Goal: Contribute content: Add original content to the website for others to see

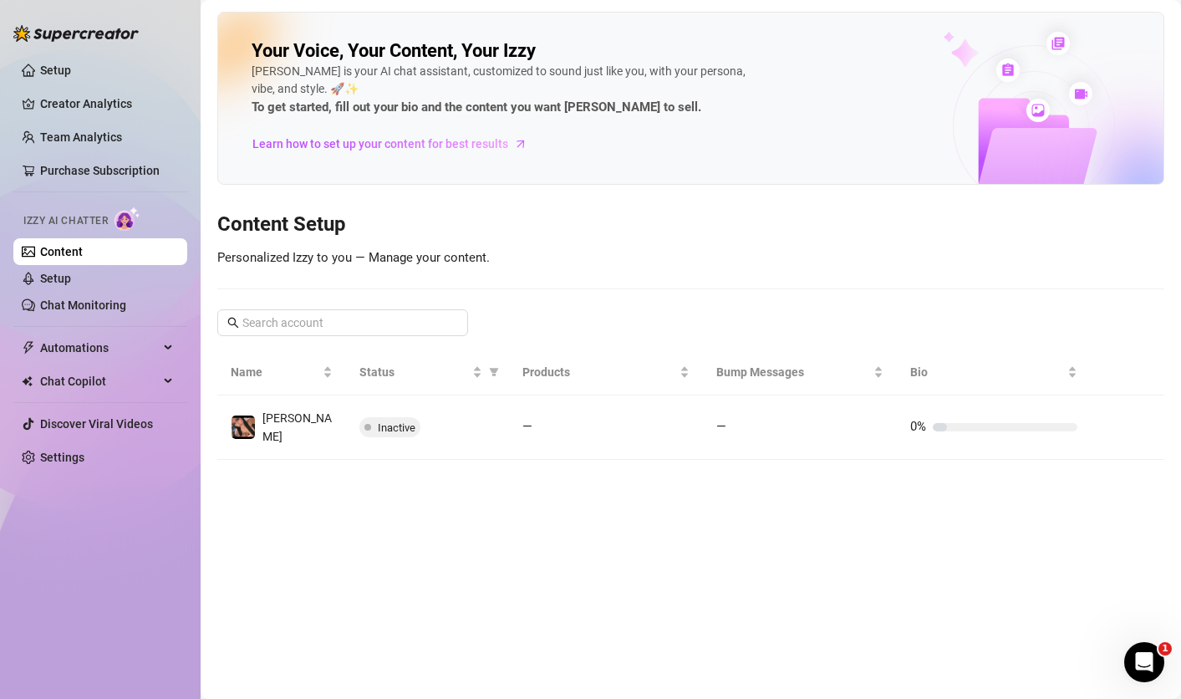
click at [83, 251] on link "Content" at bounding box center [61, 251] width 43 height 13
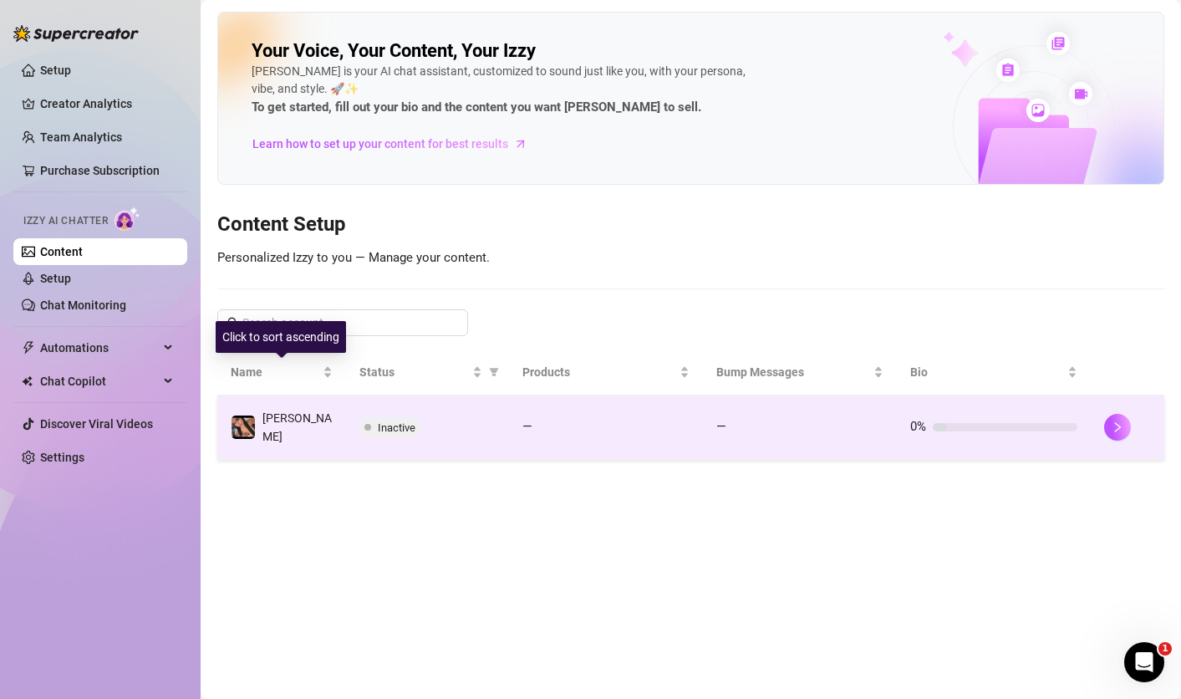
click at [282, 408] on td "[PERSON_NAME]" at bounding box center [281, 427] width 129 height 64
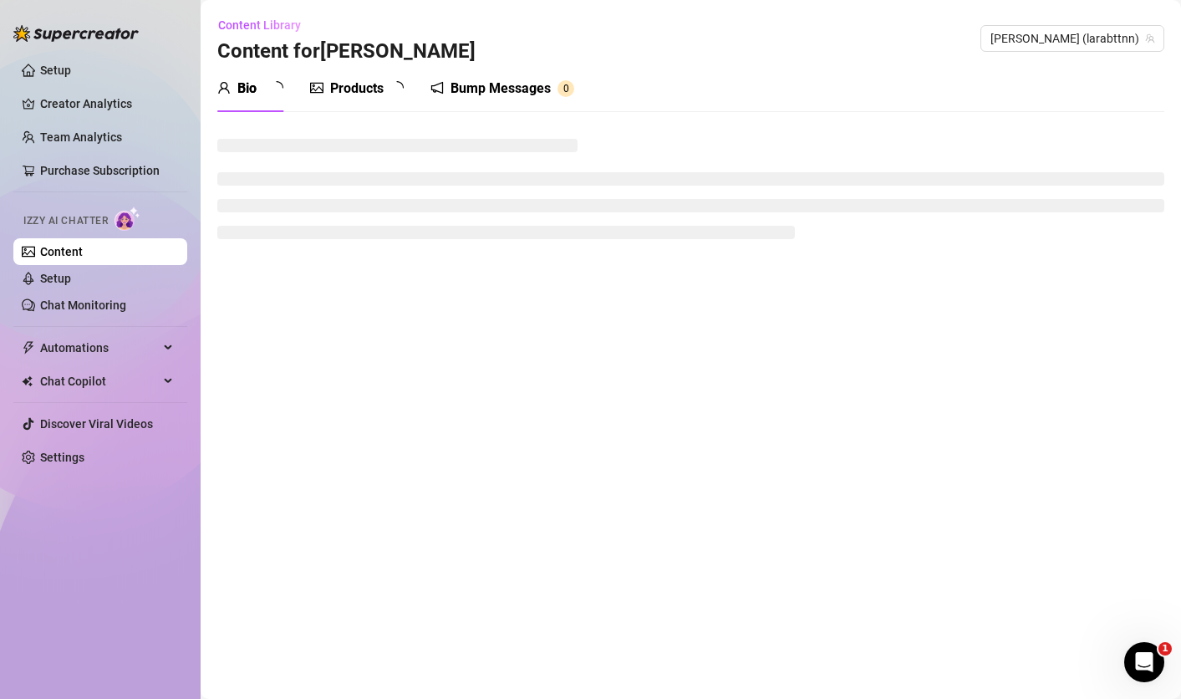
click at [359, 84] on div "Products" at bounding box center [357, 89] width 54 height 20
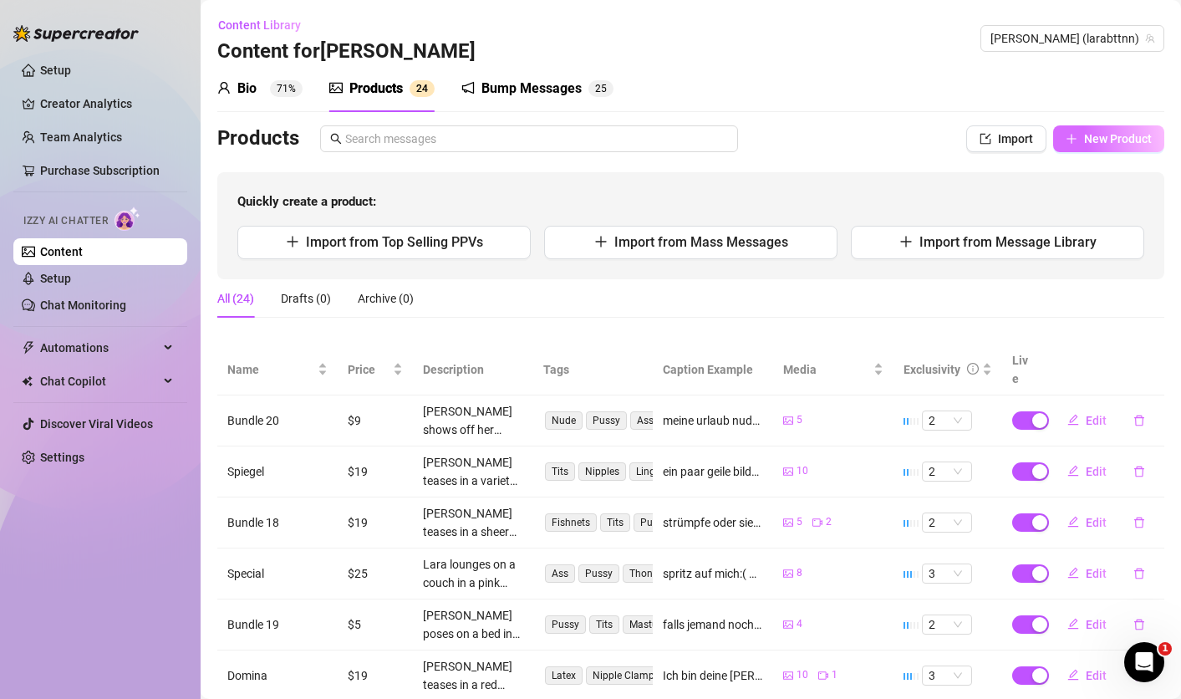
click at [1098, 147] on button "New Product" at bounding box center [1108, 138] width 111 height 27
type textarea "Type your message here..."
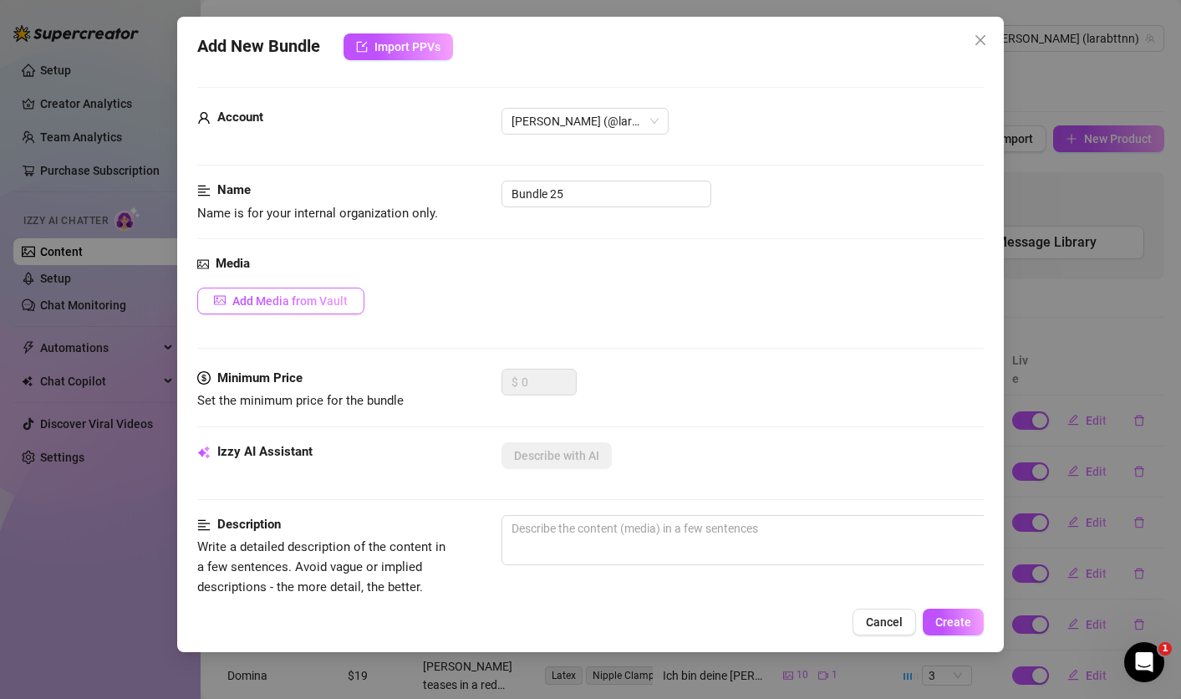
click at [350, 304] on button "Add Media from Vault" at bounding box center [280, 301] width 167 height 27
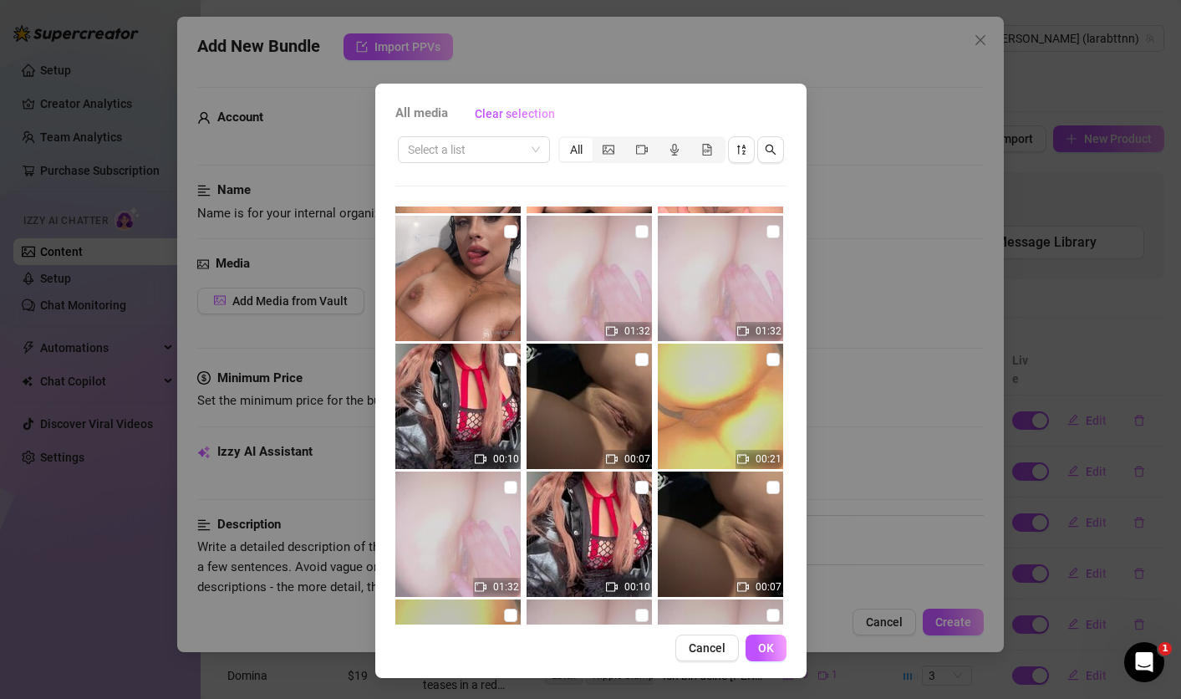
scroll to position [5747, 0]
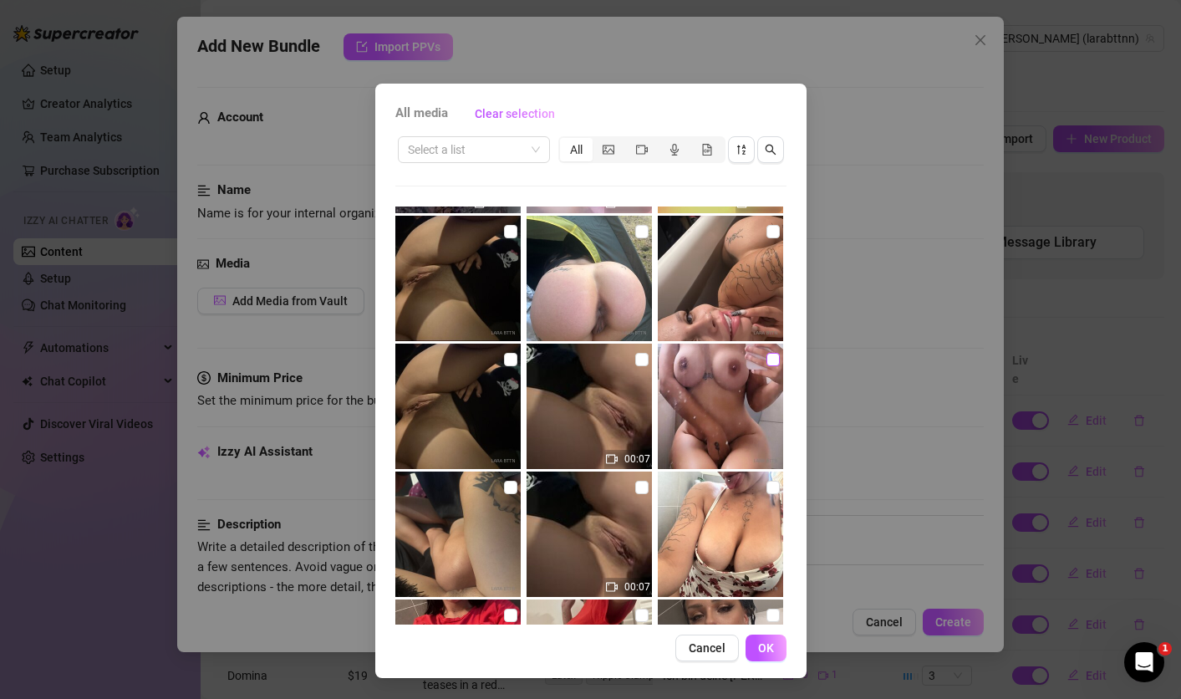
click at [767, 352] on label at bounding box center [773, 359] width 13 height 18
click at [767, 353] on input "checkbox" at bounding box center [773, 359] width 13 height 13
checkbox input "true"
click at [766, 642] on span "OK" at bounding box center [766, 647] width 16 height 13
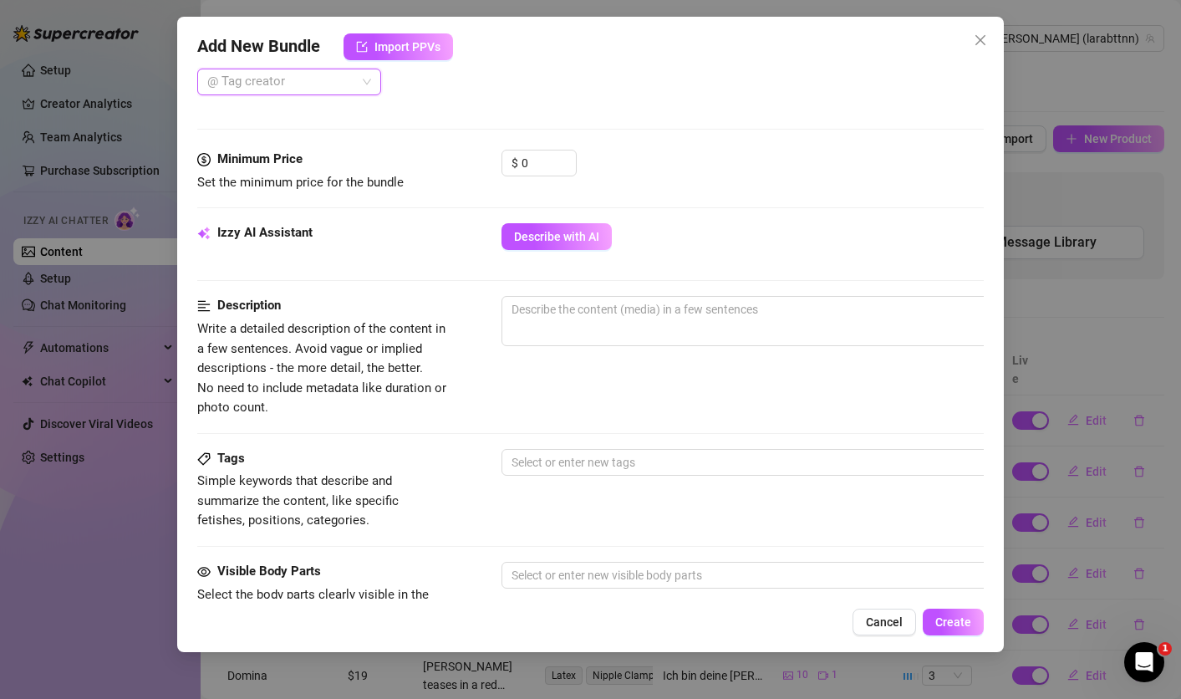
scroll to position [415, 0]
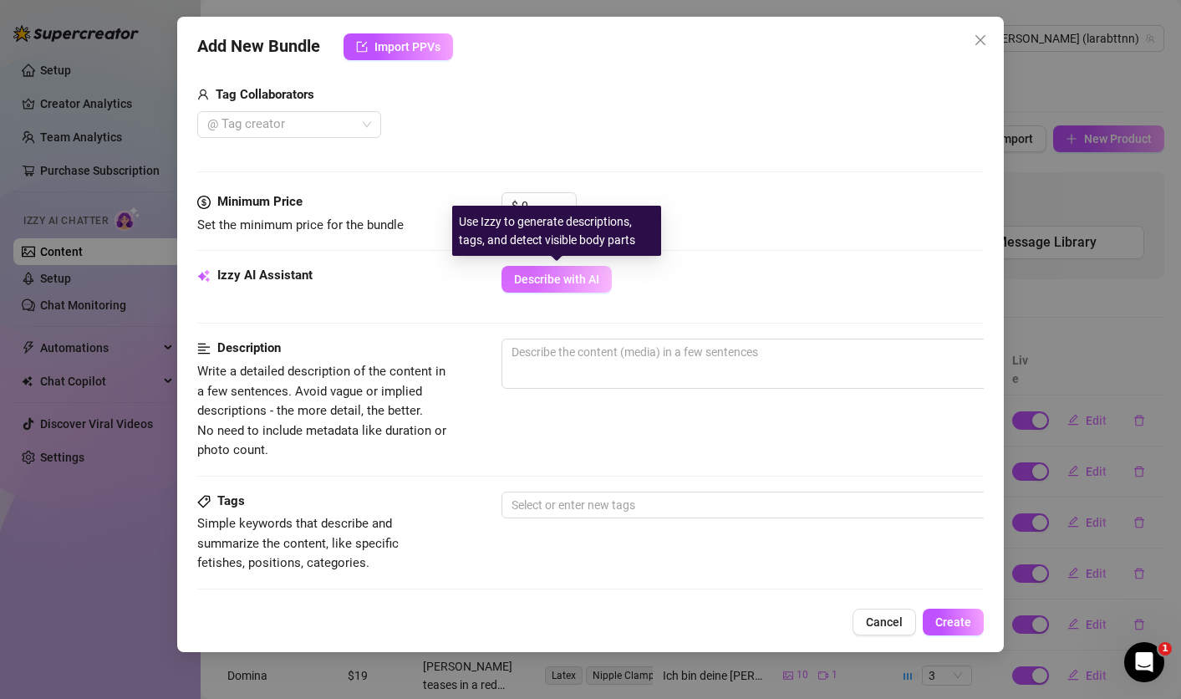
click at [589, 273] on span "Describe with AI" at bounding box center [556, 279] width 85 height 13
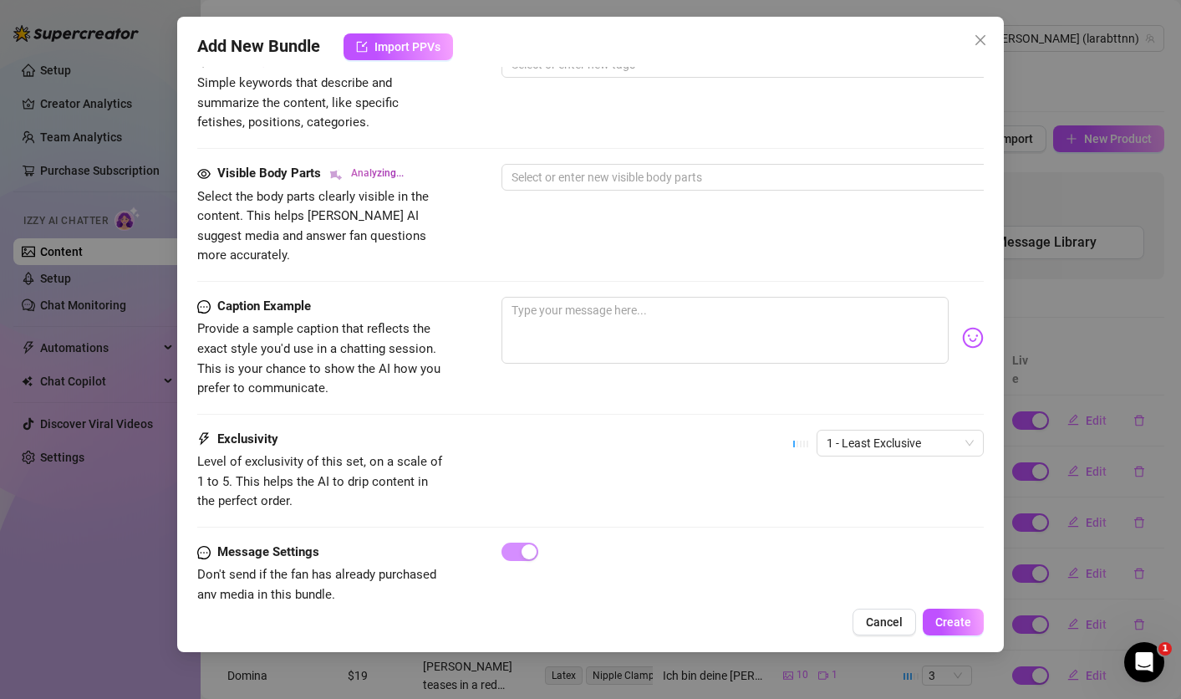
scroll to position [856, 0]
type textarea "[PERSON_NAME]"
type textarea "[PERSON_NAME] is"
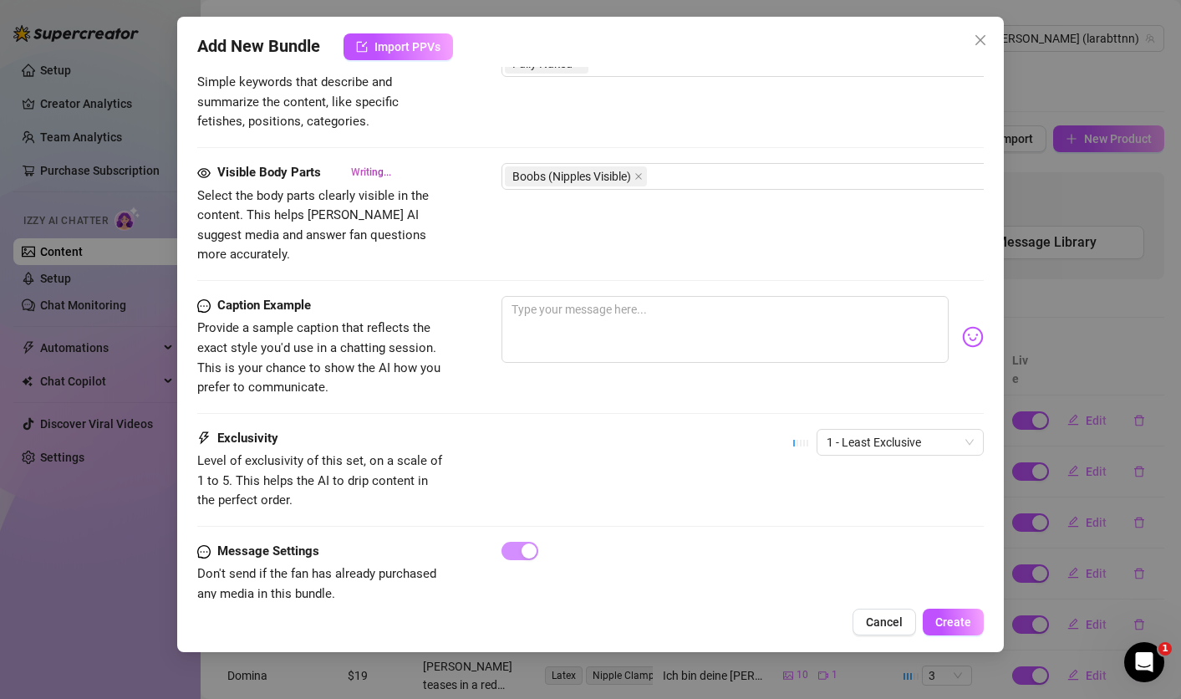
type textarea "[PERSON_NAME] is fully"
type textarea "[PERSON_NAME] is fully naked,"
type textarea "[PERSON_NAME] is fully naked, taking"
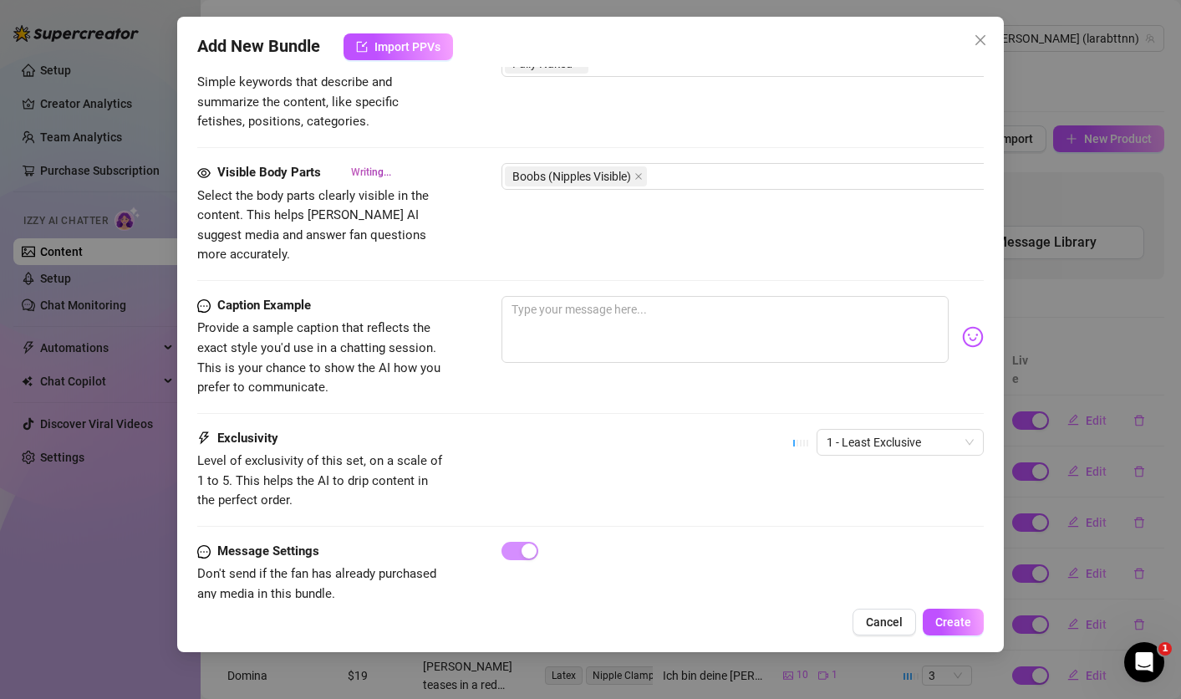
type textarea "[PERSON_NAME] is fully naked, taking"
type textarea "[PERSON_NAME] is fully naked, taking a"
type textarea "[PERSON_NAME] is fully naked, taking a mirror"
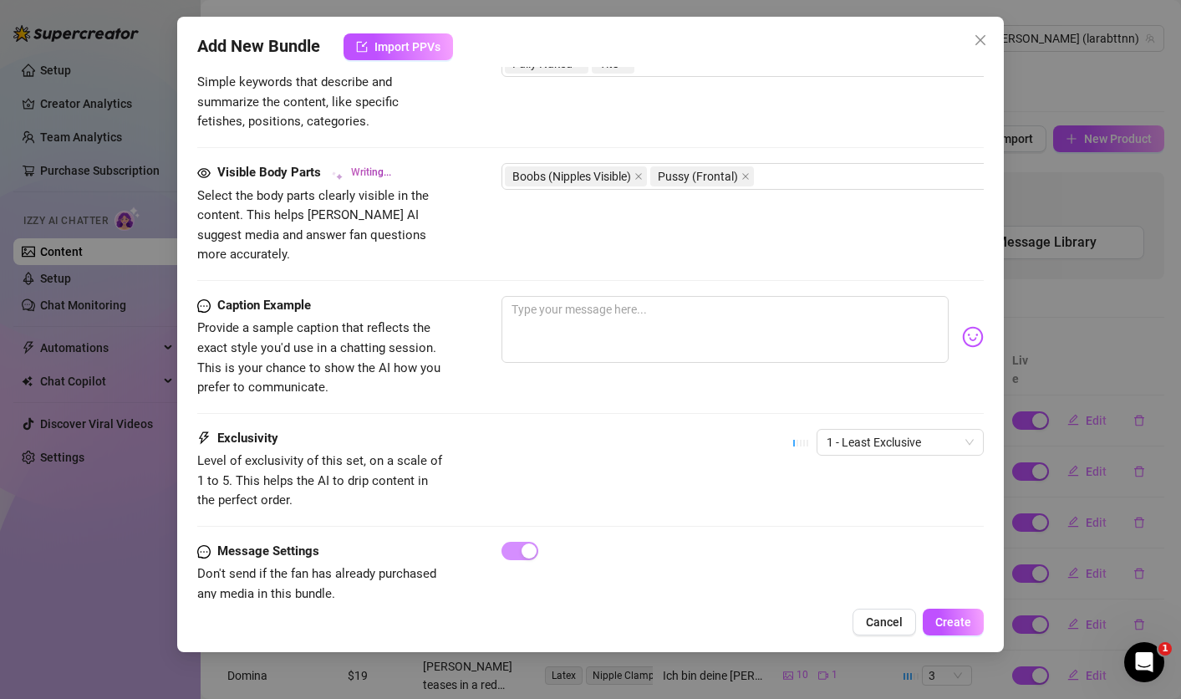
type textarea "[PERSON_NAME] is fully naked, taking a mirror selfie"
type textarea "[PERSON_NAME] is fully naked, taking a mirror selfie with"
type textarea "[PERSON_NAME] is fully naked, taking a mirror selfie with her"
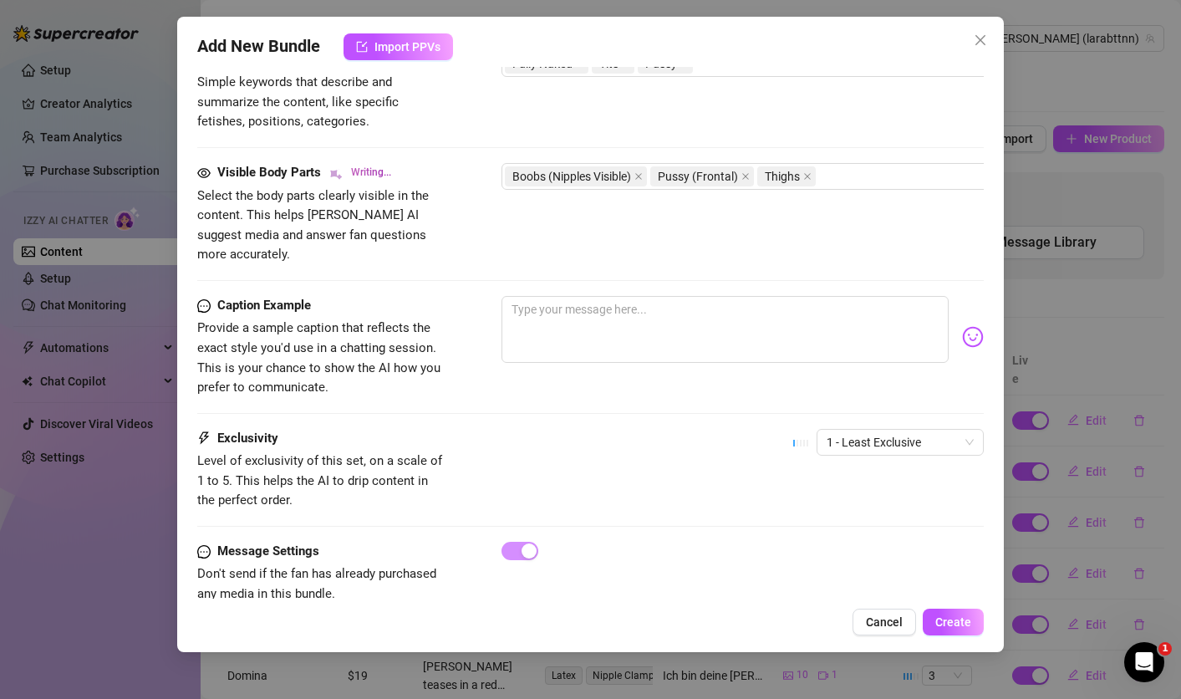
type textarea "[PERSON_NAME] is fully naked, taking a mirror selfie with her"
type textarea "[PERSON_NAME] is fully naked, taking a mirror selfie with her face"
type textarea "[PERSON_NAME] is fully naked, taking a mirror selfie with her face out"
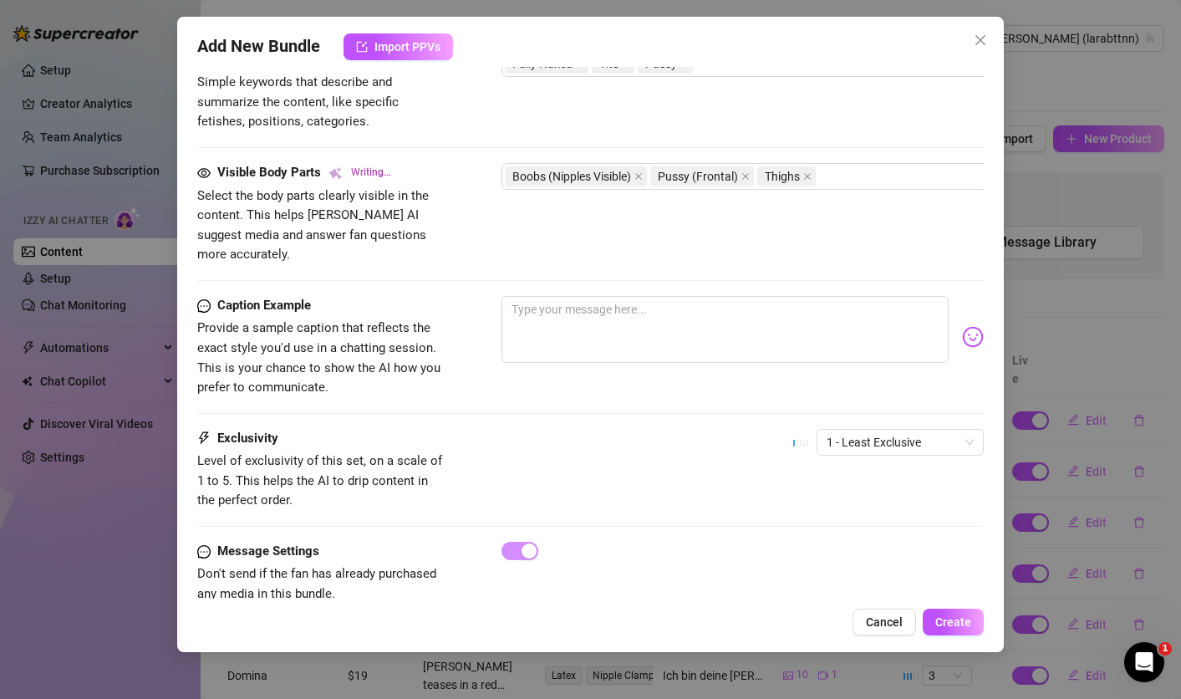
type textarea "[PERSON_NAME] is fully naked, taking a mirror selfie with her face out of"
type textarea "[PERSON_NAME] is fully naked, taking a mirror selfie with her face out of frame."
type textarea "[PERSON_NAME] is fully naked, taking a mirror selfie with her face out of frame…"
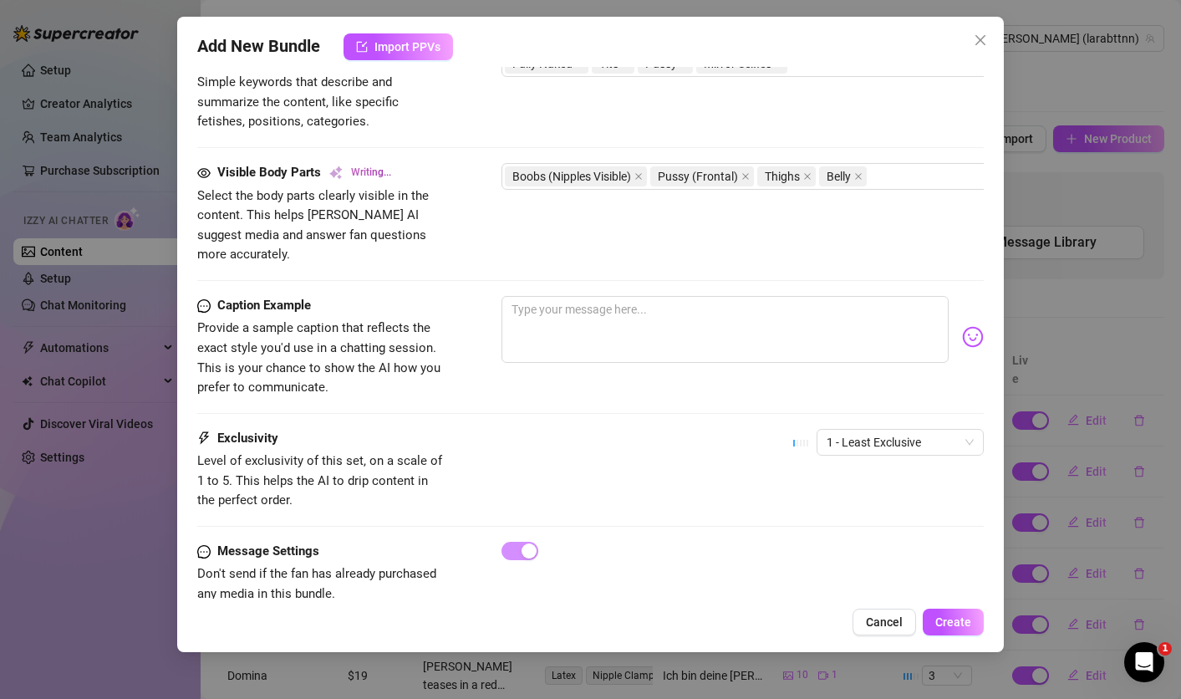
type textarea "[PERSON_NAME] is fully naked, taking a mirror selfie with her face out of frame…"
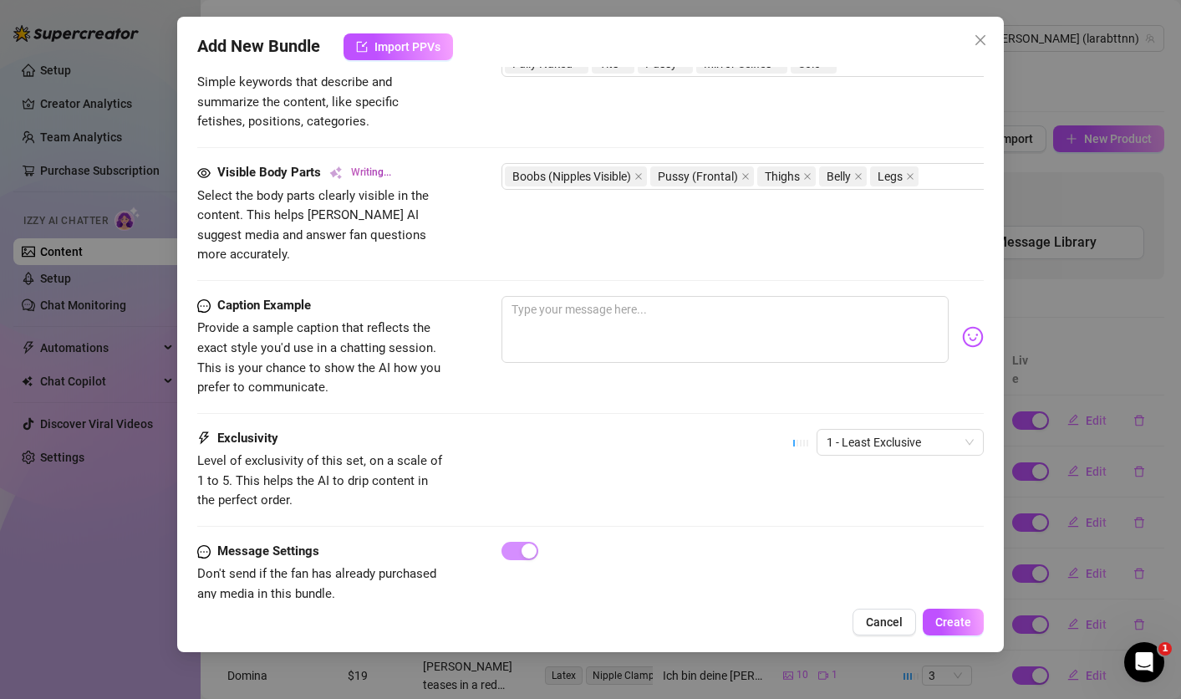
type textarea "[PERSON_NAME] is fully naked, taking a mirror selfie with her face out of frame…"
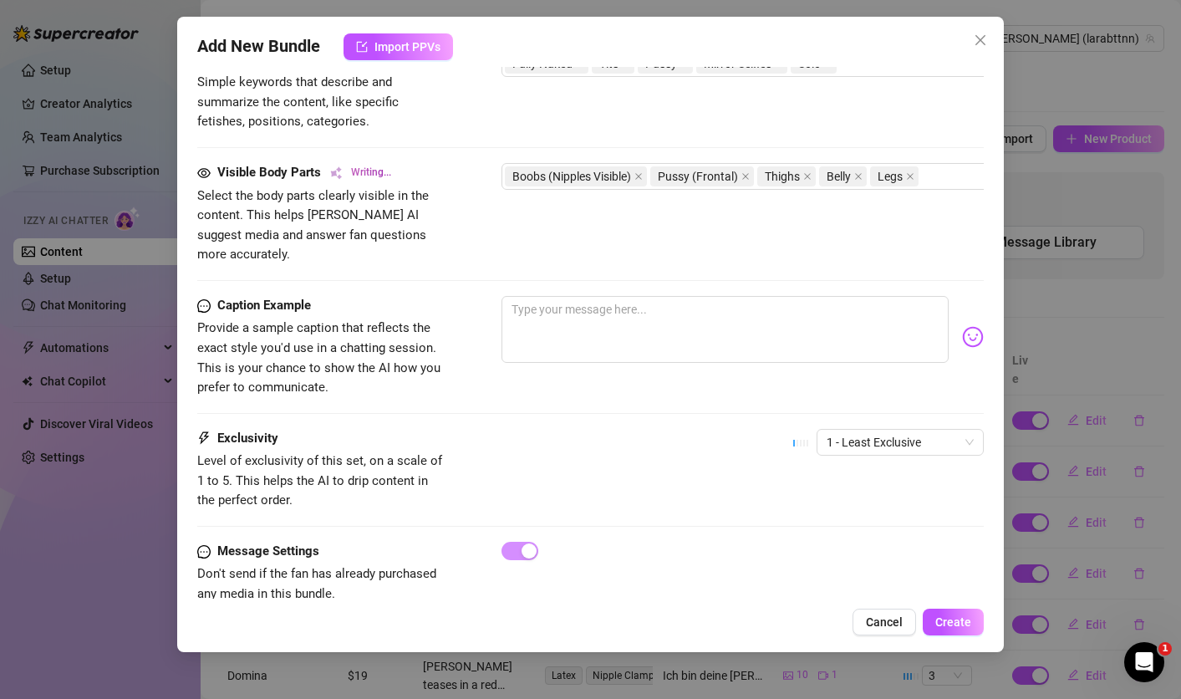
type textarea "[PERSON_NAME] is fully naked, taking a mirror selfie with her face out of frame…"
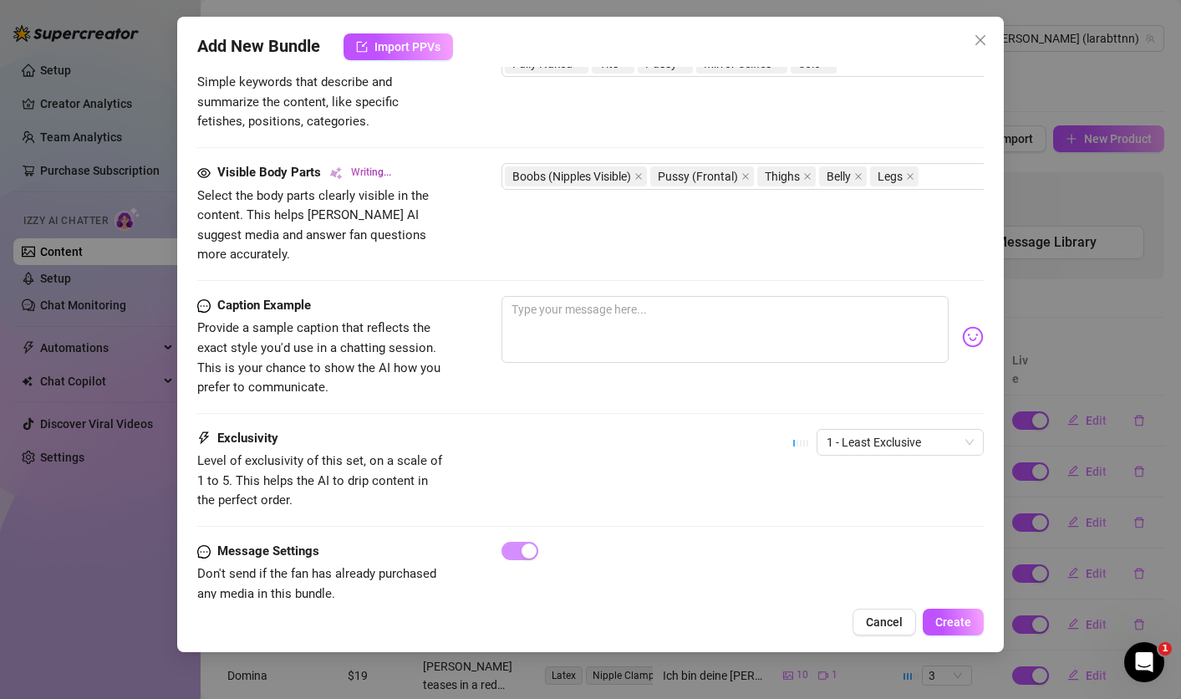
type textarea "[PERSON_NAME] is fully naked, taking a mirror selfie with her face out of frame…"
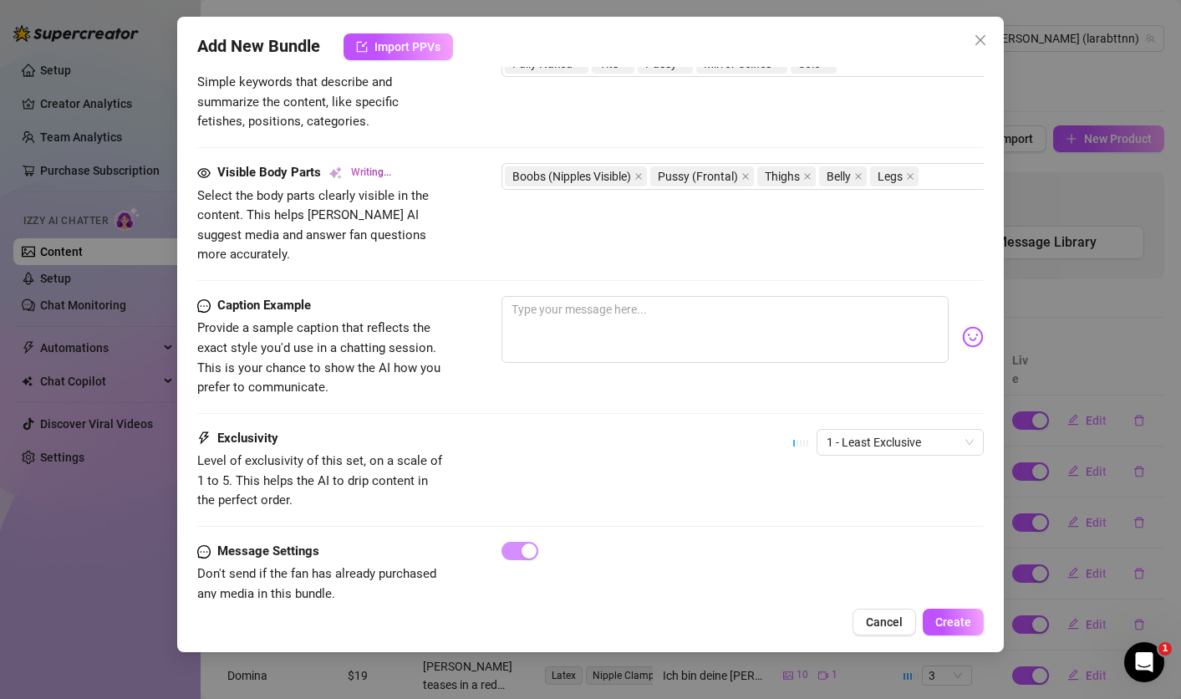
type textarea "[PERSON_NAME] is fully naked, taking a mirror selfie with her face out of frame…"
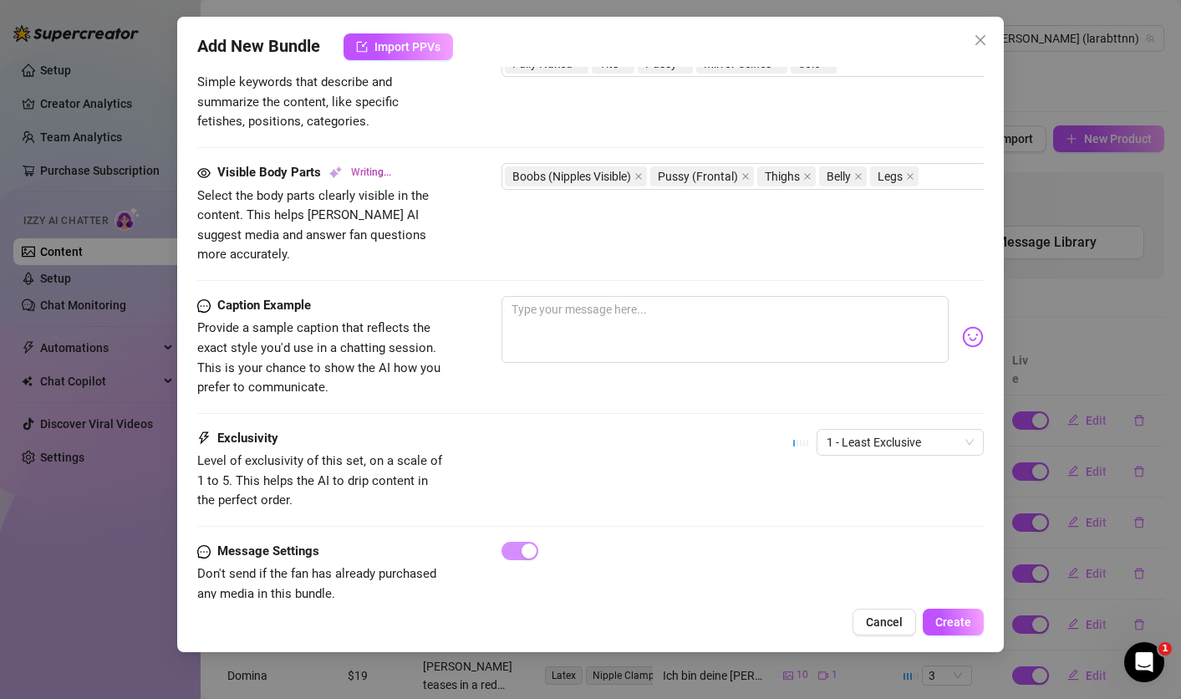
type textarea "[PERSON_NAME] is fully naked, taking a mirror selfie with her face out of frame…"
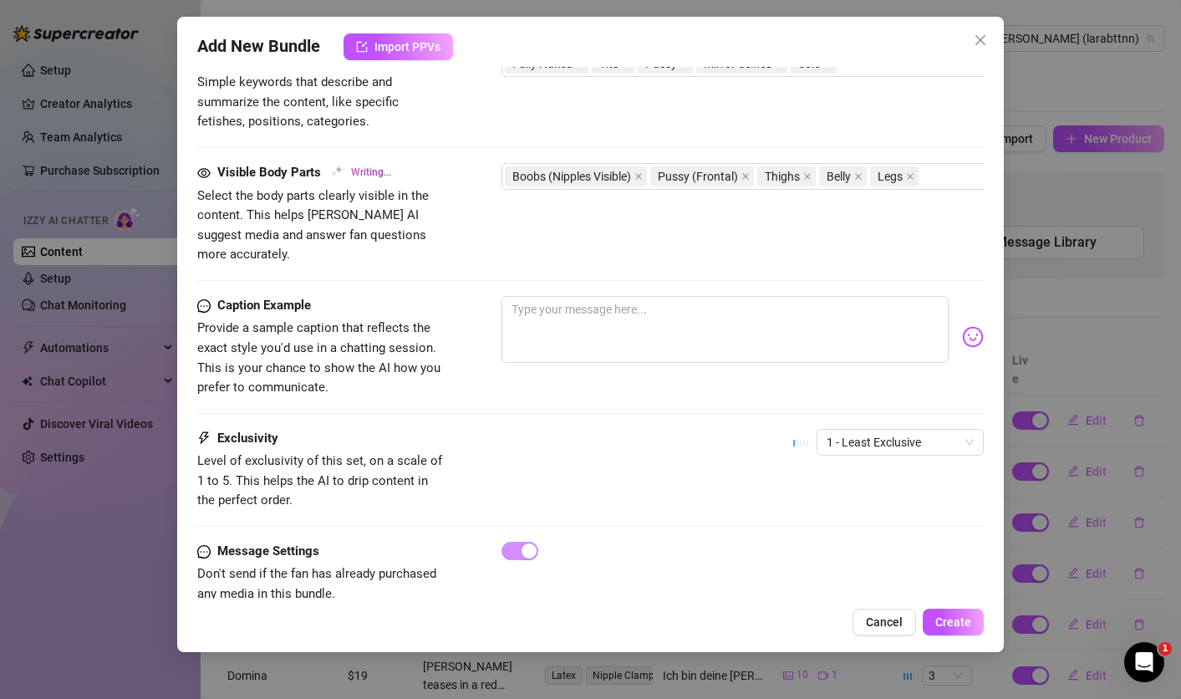
type textarea "[PERSON_NAME] is fully naked, taking a mirror selfie with her face out of frame…"
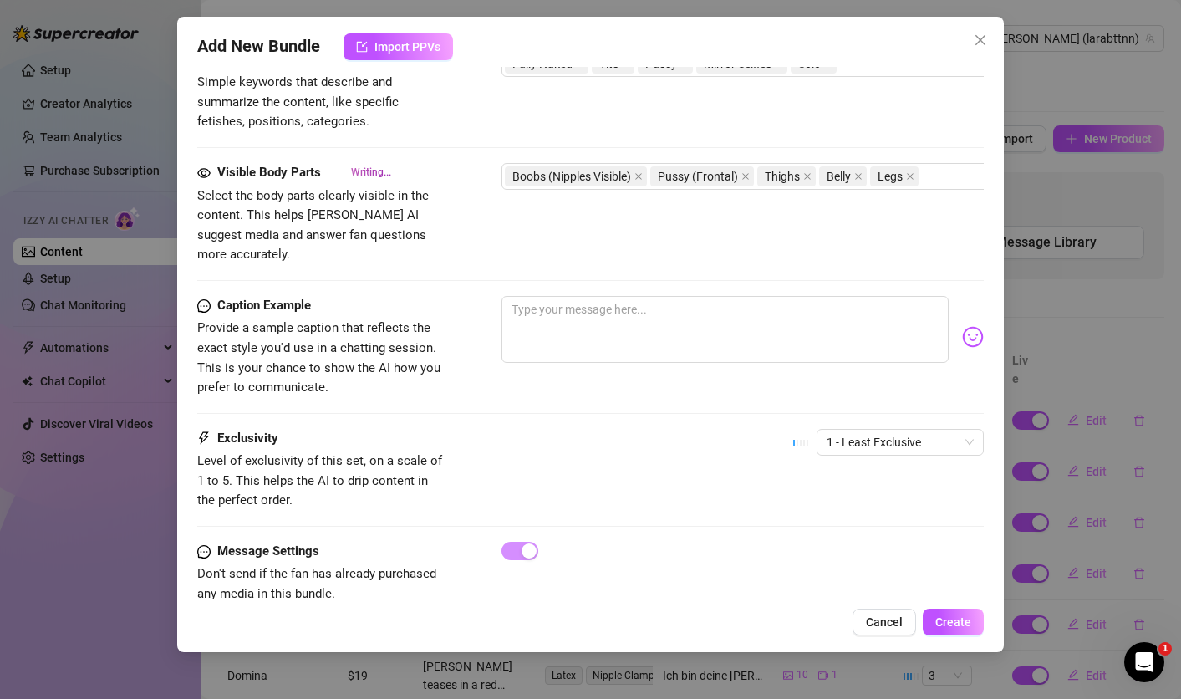
type textarea "[PERSON_NAME] is fully naked, taking a mirror selfie with her face out of frame…"
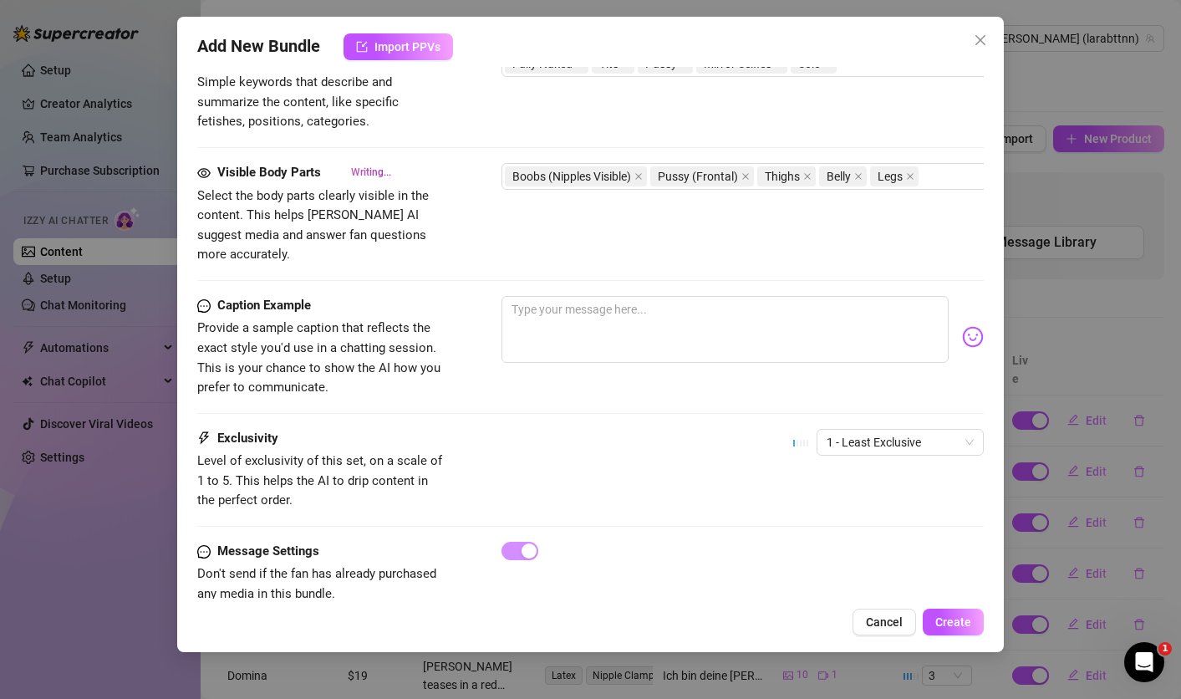
type textarea "[PERSON_NAME] is fully naked, taking a mirror selfie with her face out of frame…"
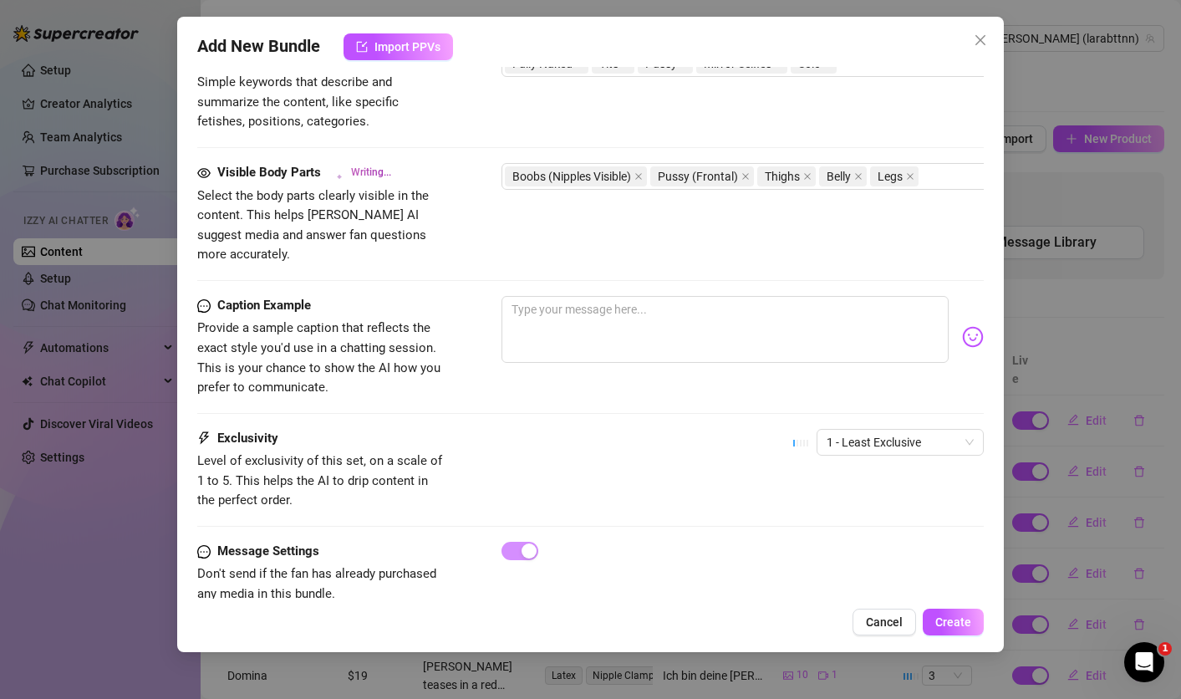
type textarea "[PERSON_NAME] is fully naked, taking a mirror selfie with her face out of frame…"
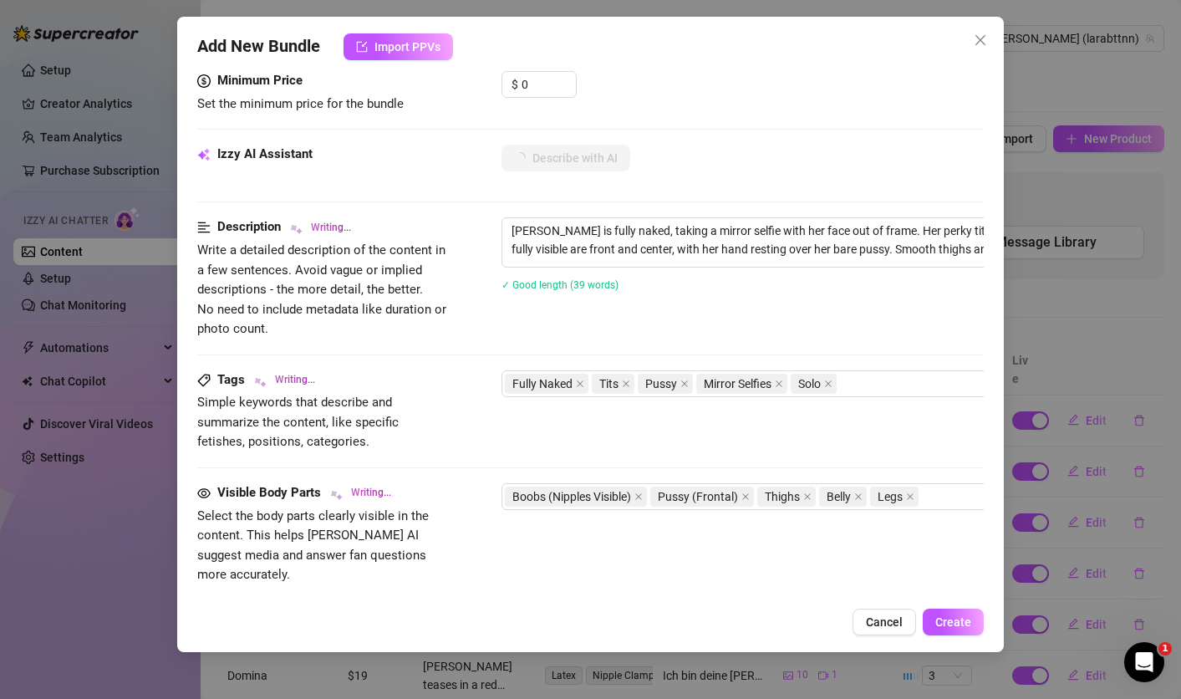
type textarea "[PERSON_NAME] is fully naked, taking a mirror selfie with her face out of frame…"
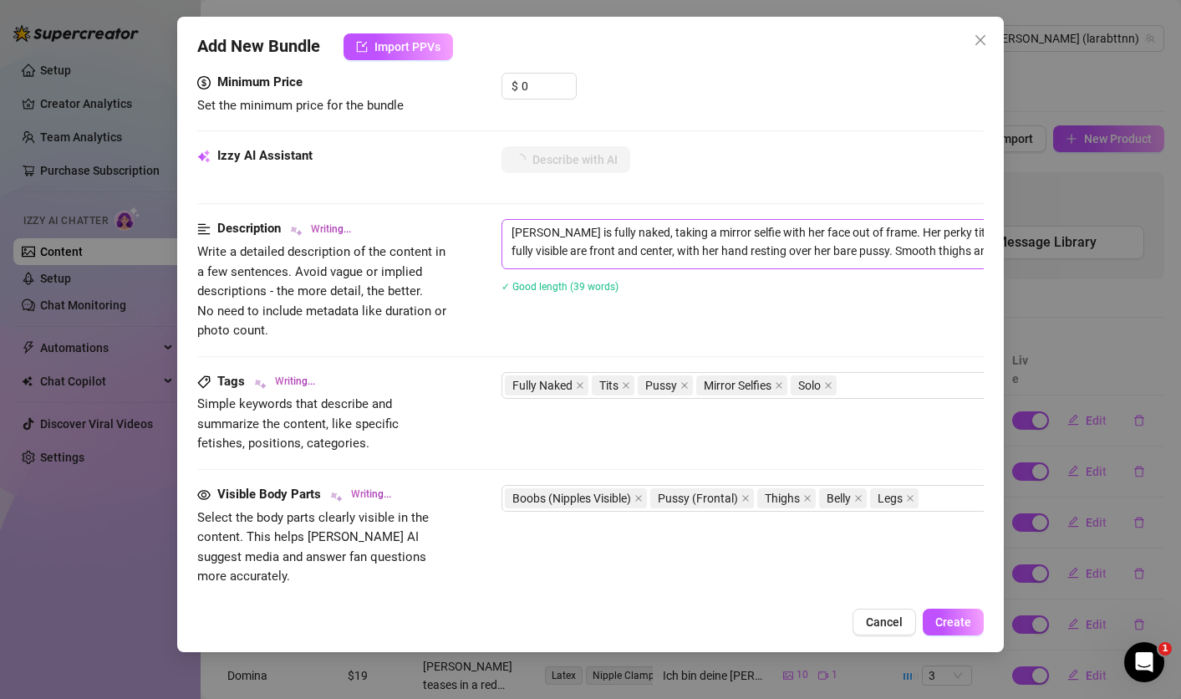
type textarea "[PERSON_NAME] is fully naked, taking a mirror selfie with her face out of frame…"
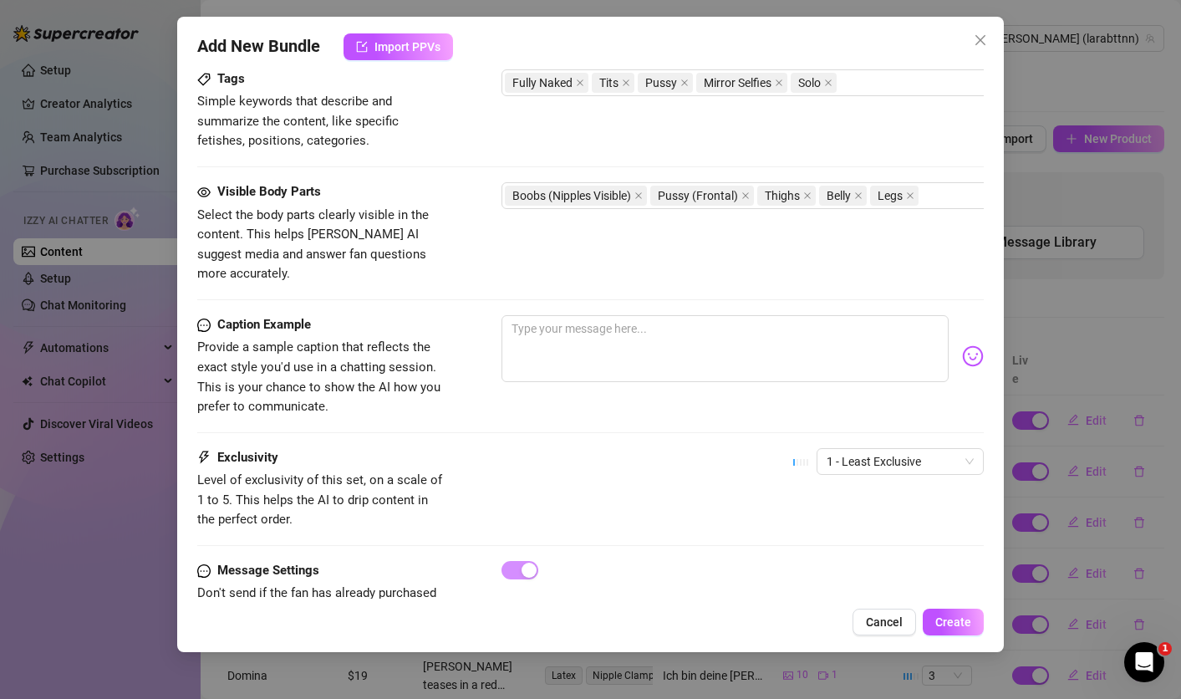
scroll to position [887, 0]
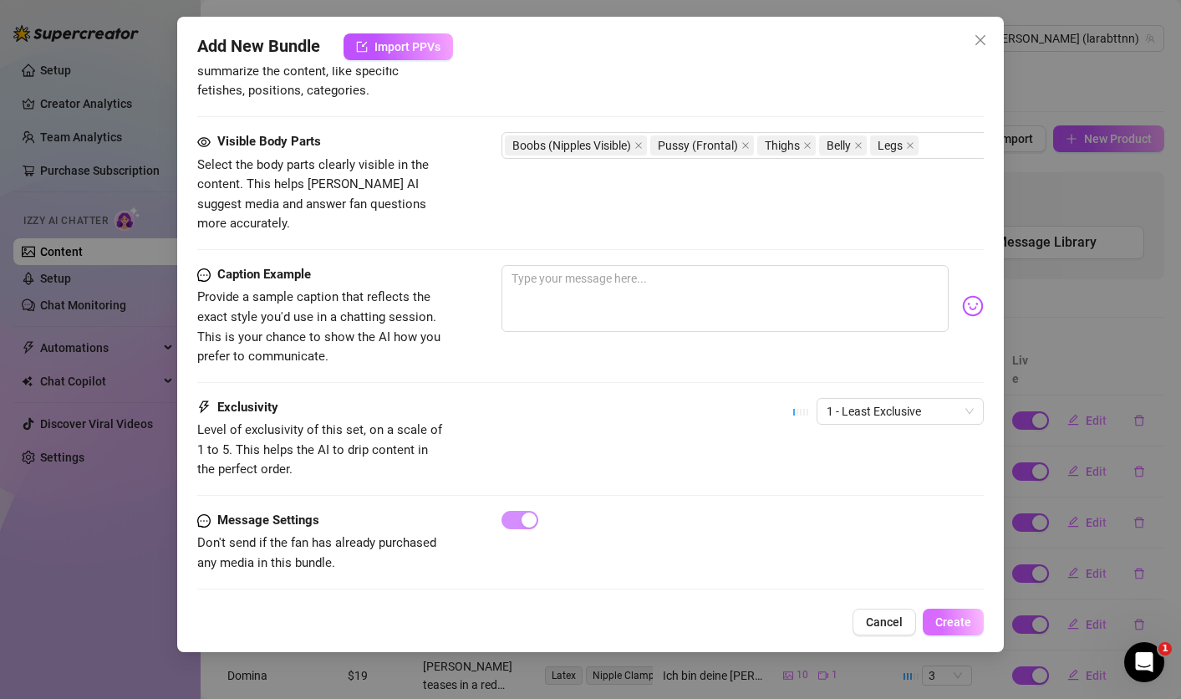
click at [951, 631] on button "Create" at bounding box center [953, 622] width 61 height 27
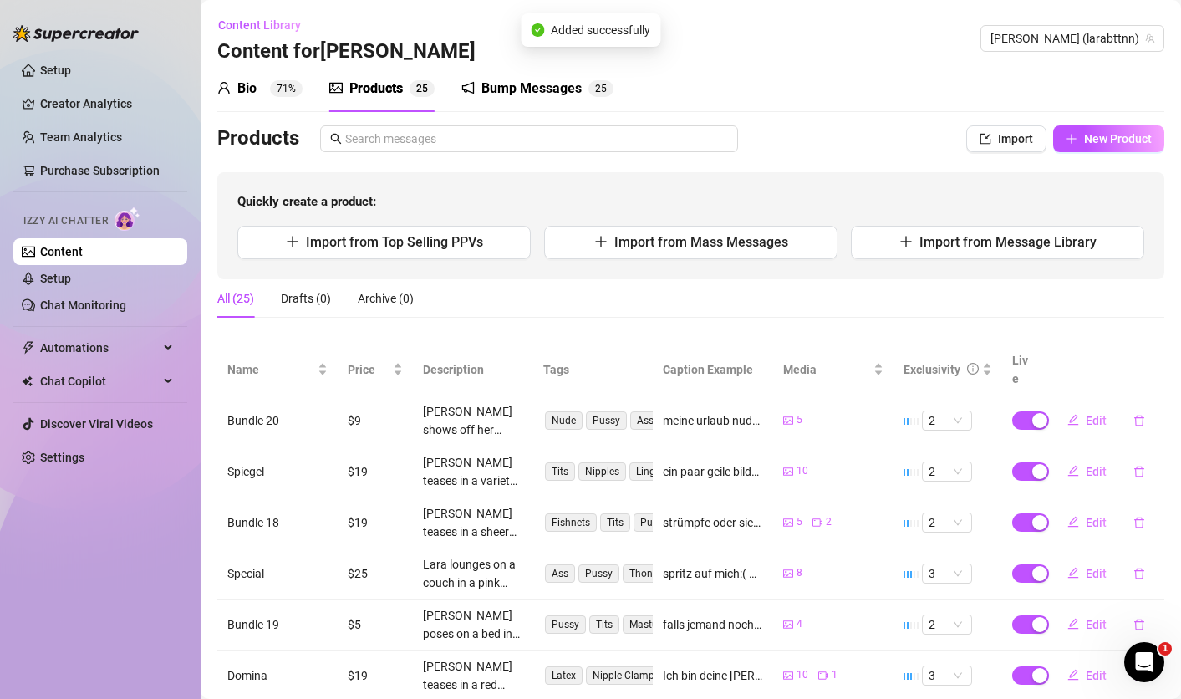
click at [83, 250] on link "Content" at bounding box center [61, 251] width 43 height 13
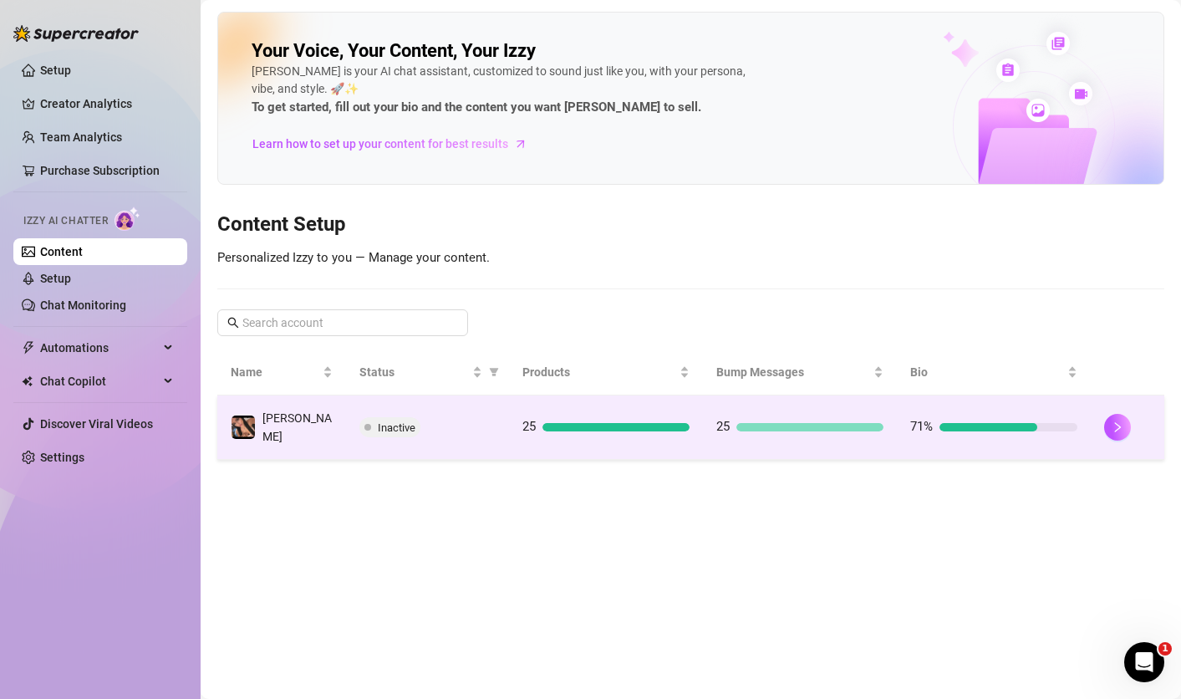
click at [382, 422] on span "Inactive" at bounding box center [397, 427] width 38 height 13
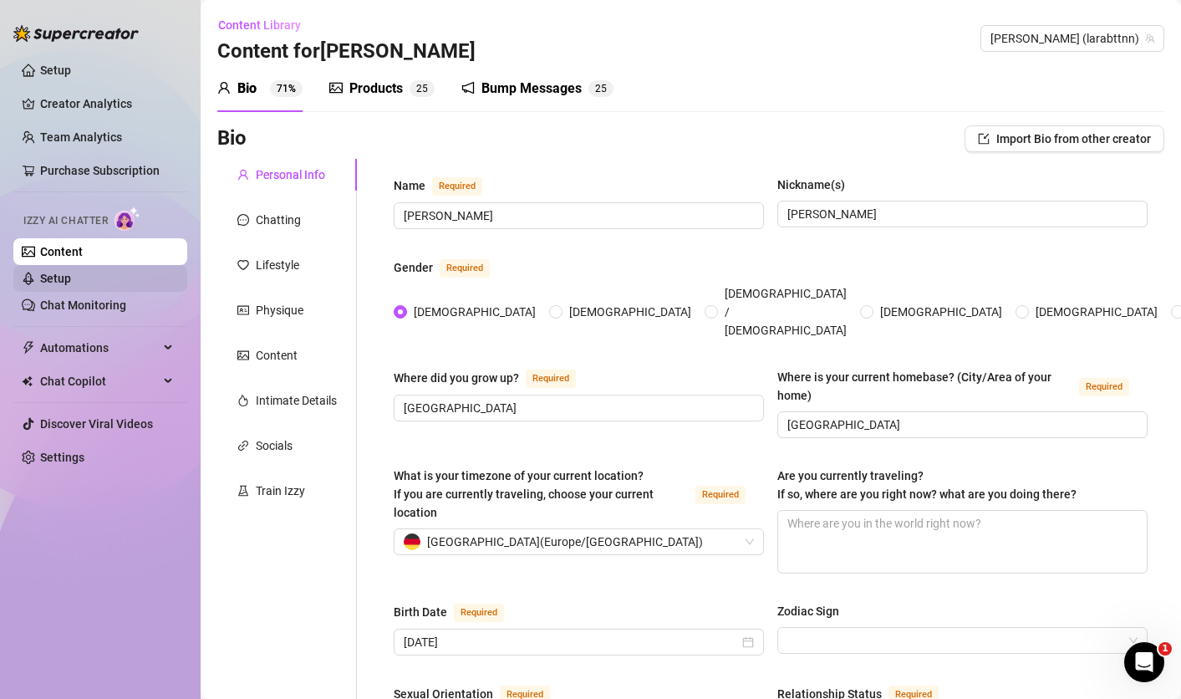
click at [71, 278] on link "Setup" at bounding box center [55, 278] width 31 height 13
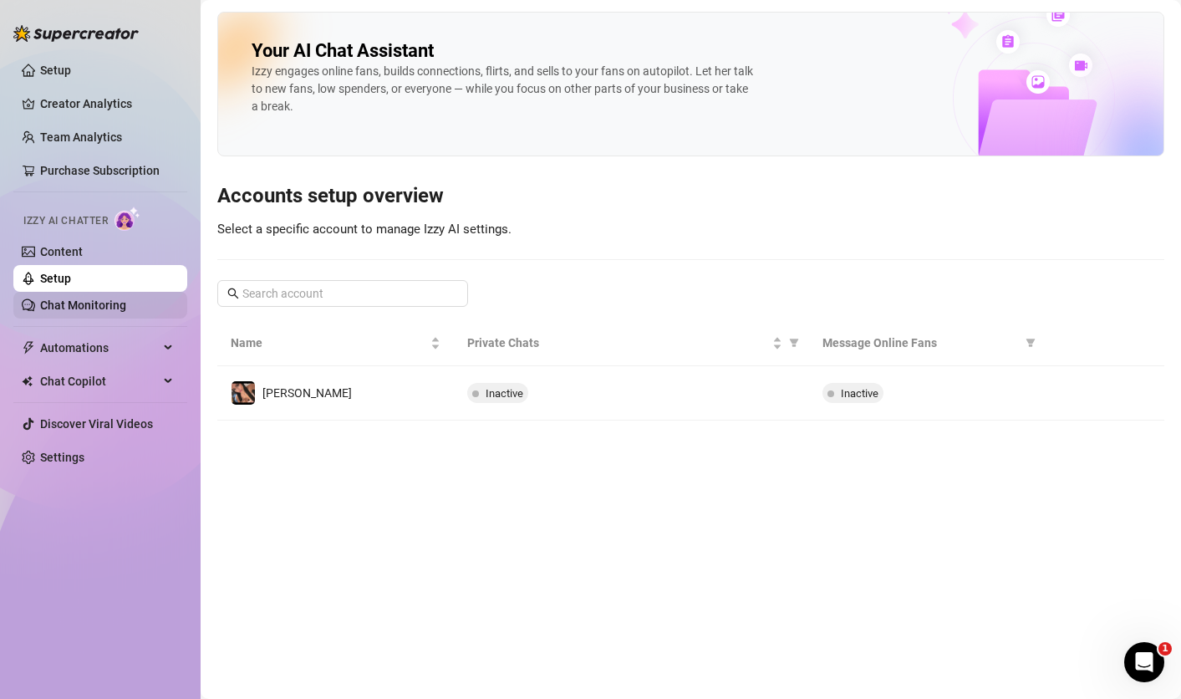
click at [88, 307] on link "Chat Monitoring" at bounding box center [83, 304] width 86 height 13
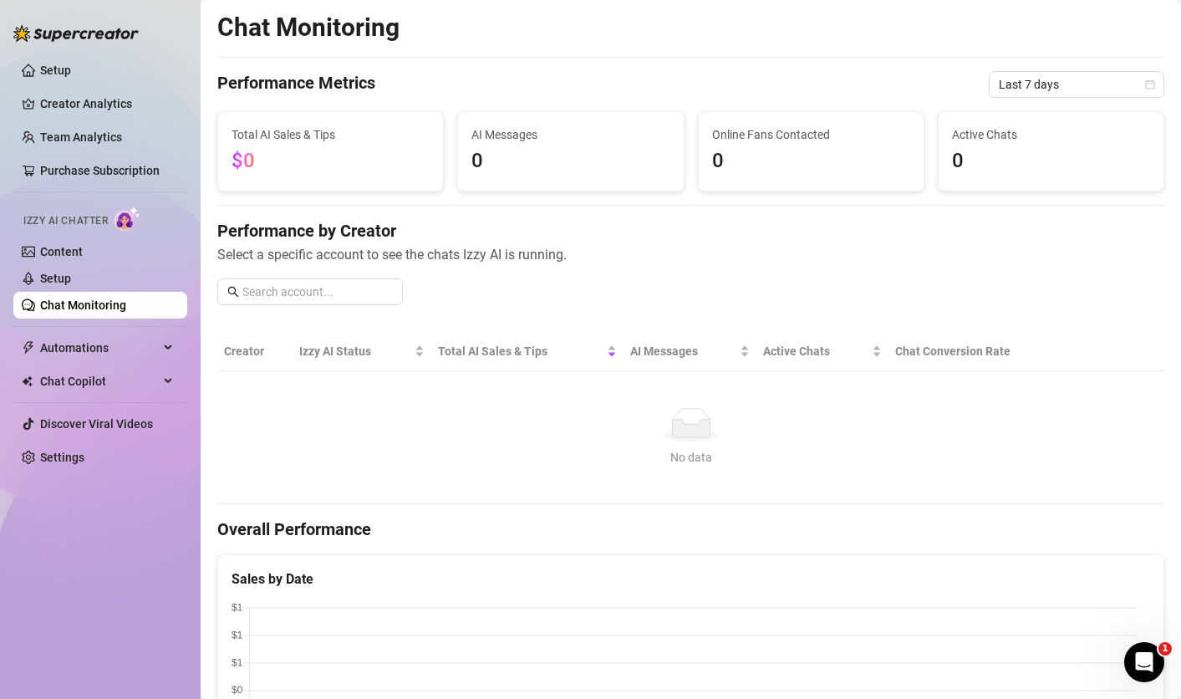
click at [143, 214] on div "Izzy AI Chatter" at bounding box center [98, 218] width 150 height 24
click at [133, 214] on img at bounding box center [128, 218] width 26 height 24
click at [83, 258] on link "Content" at bounding box center [61, 251] width 43 height 13
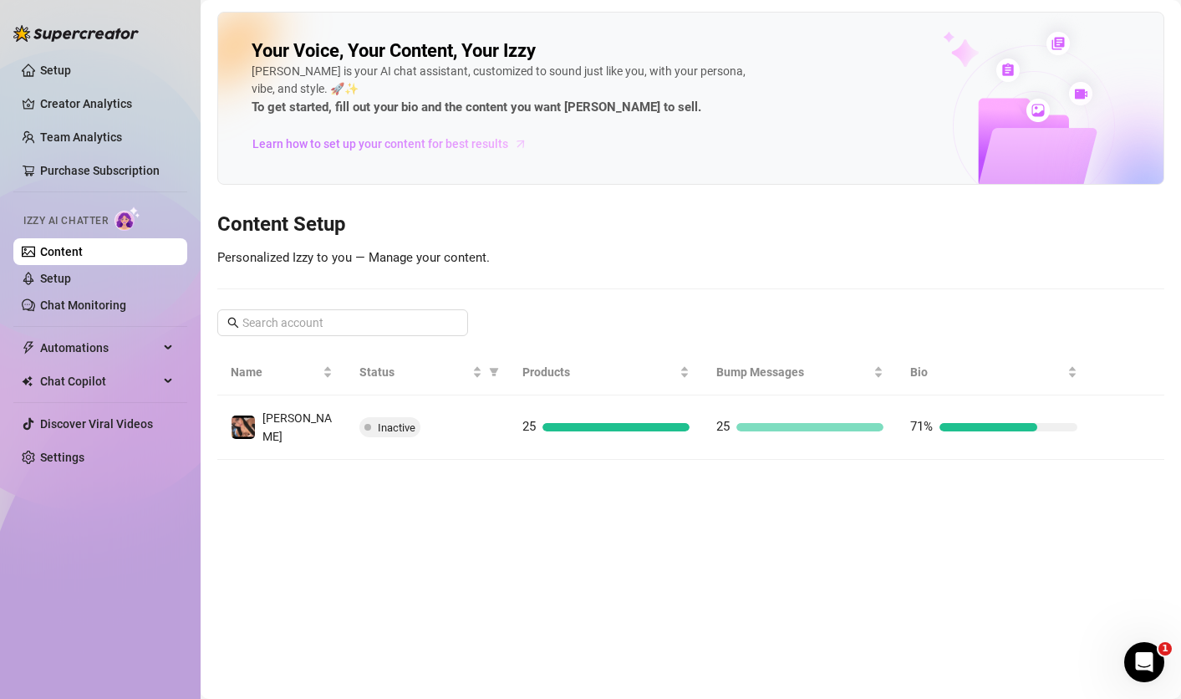
click at [413, 148] on span "Learn how to set up your content for best results" at bounding box center [380, 144] width 256 height 18
click at [1149, 674] on div "Open Intercom Messenger" at bounding box center [1141, 659] width 55 height 55
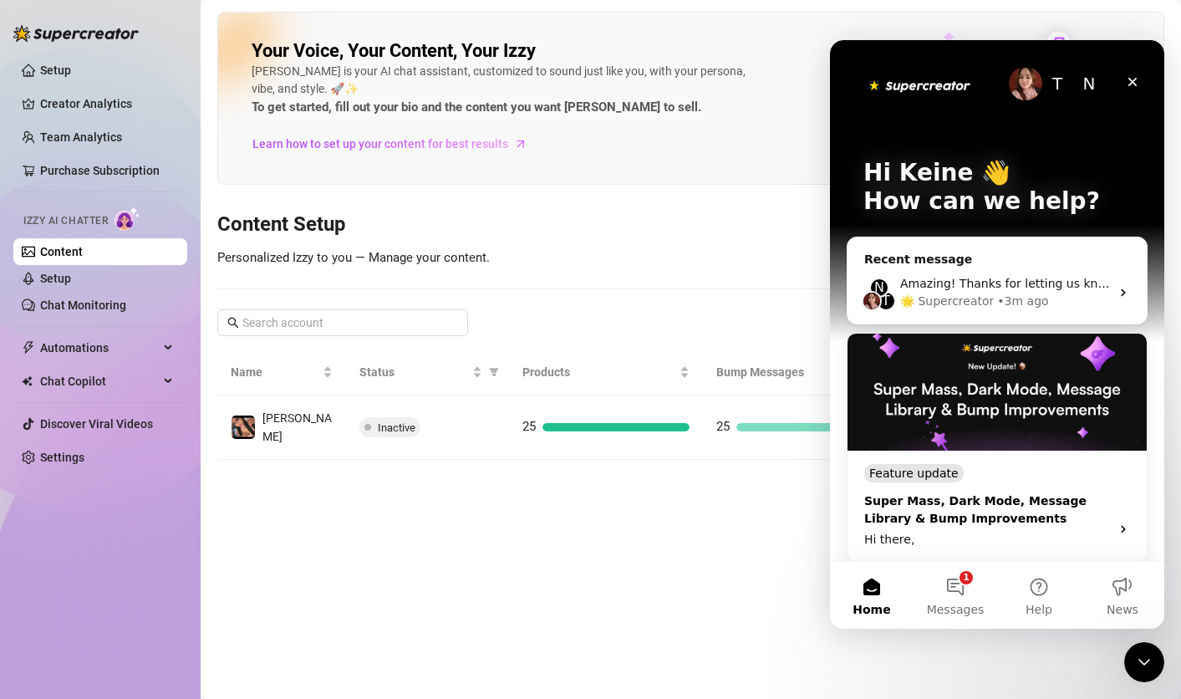
click at [968, 611] on span "Messages" at bounding box center [956, 610] width 58 height 12
click at [1099, 299] on div "🌟 Supercreator • 3m ago" at bounding box center [1005, 302] width 210 height 18
click at [1017, 293] on div "• 3m ago" at bounding box center [1022, 302] width 51 height 18
